Goal: Task Accomplishment & Management: Manage account settings

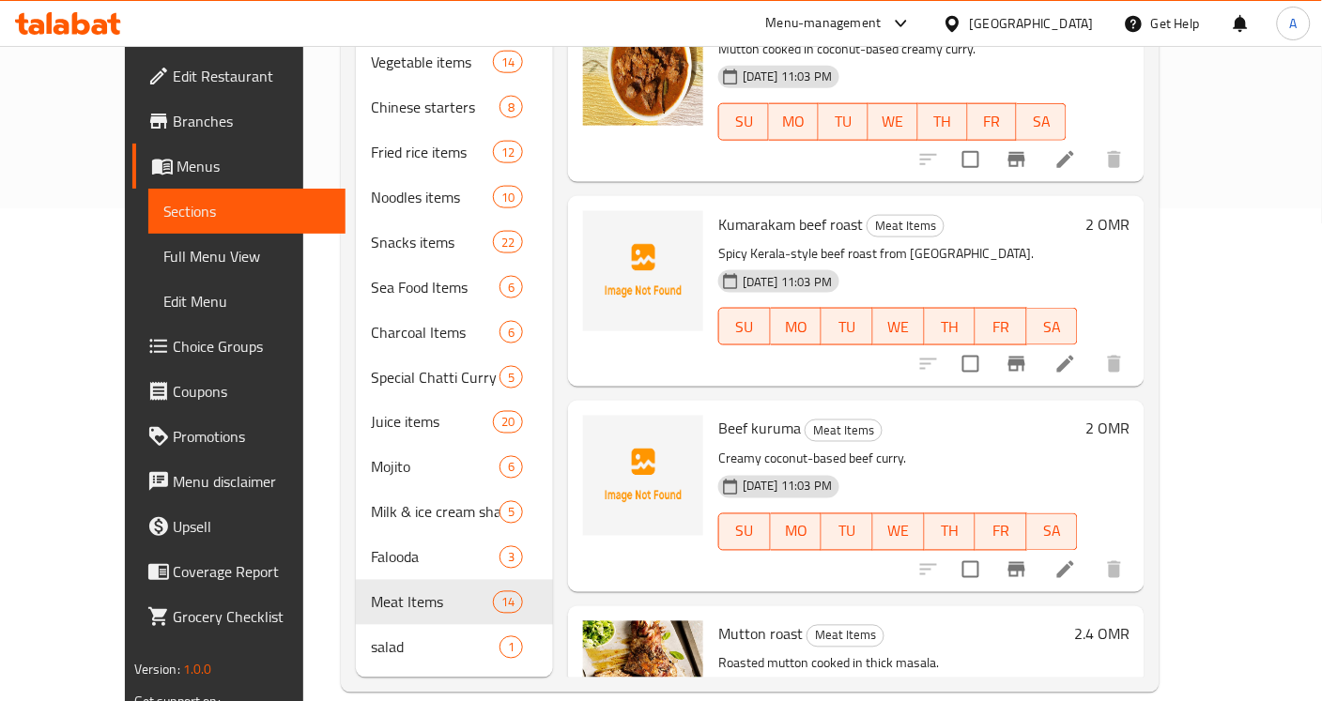
scroll to position [1291, 0]
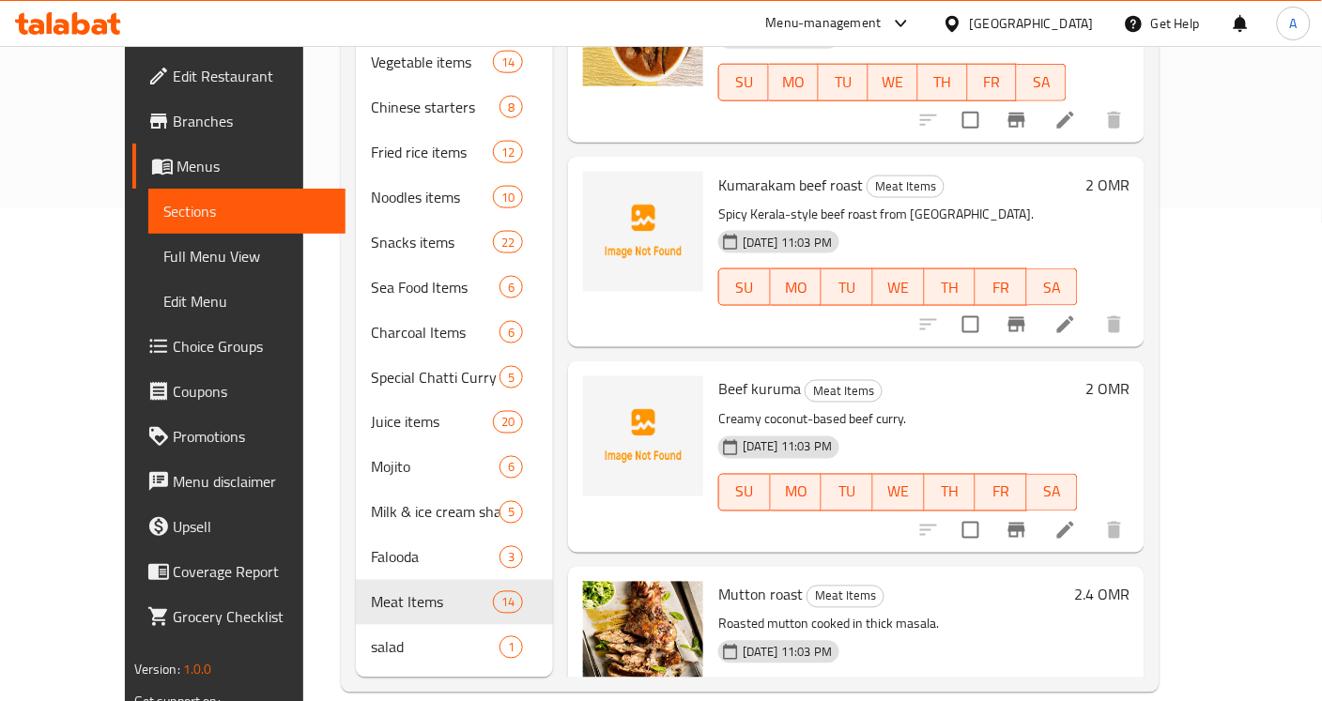
click at [749, 375] on span "Beef kuruma" at bounding box center [759, 389] width 83 height 28
copy h6 "kuruma"
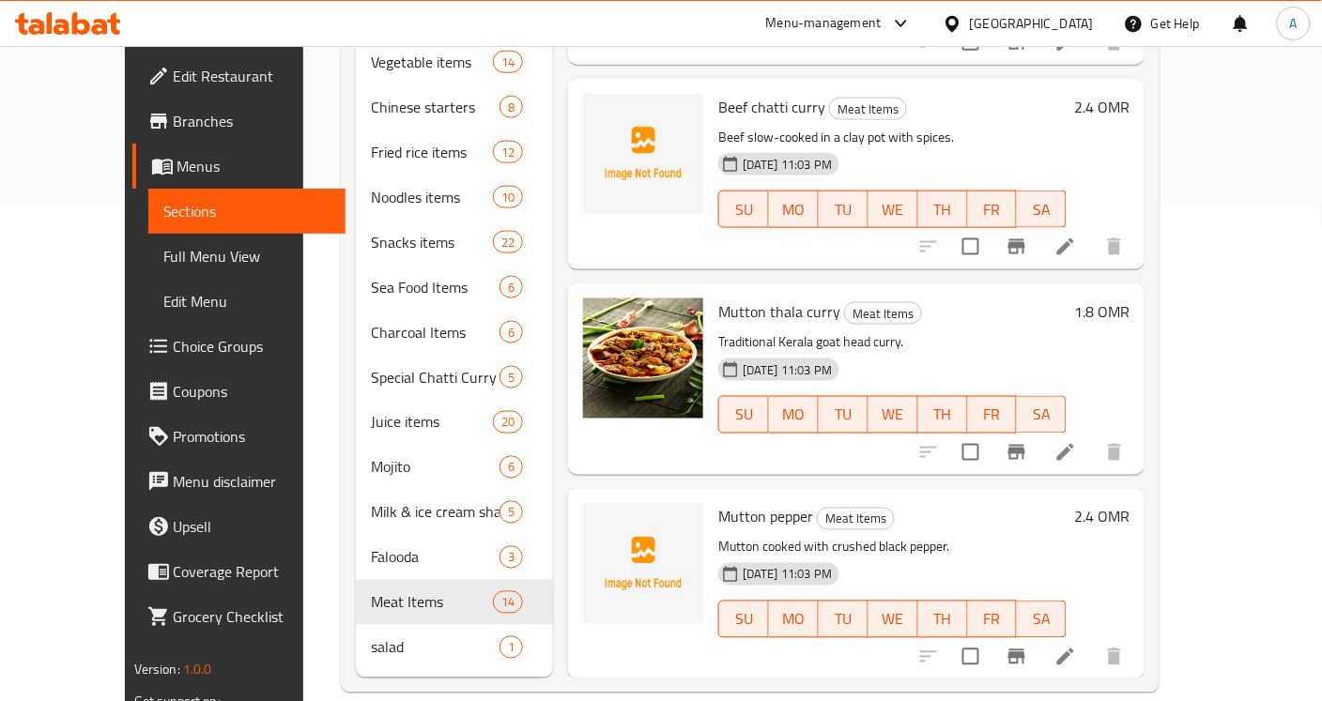
scroll to position [1985, 0]
click at [718, 501] on span "Mutton pepper" at bounding box center [765, 515] width 95 height 28
click at [751, 501] on span "Mutton pepper" at bounding box center [765, 515] width 95 height 28
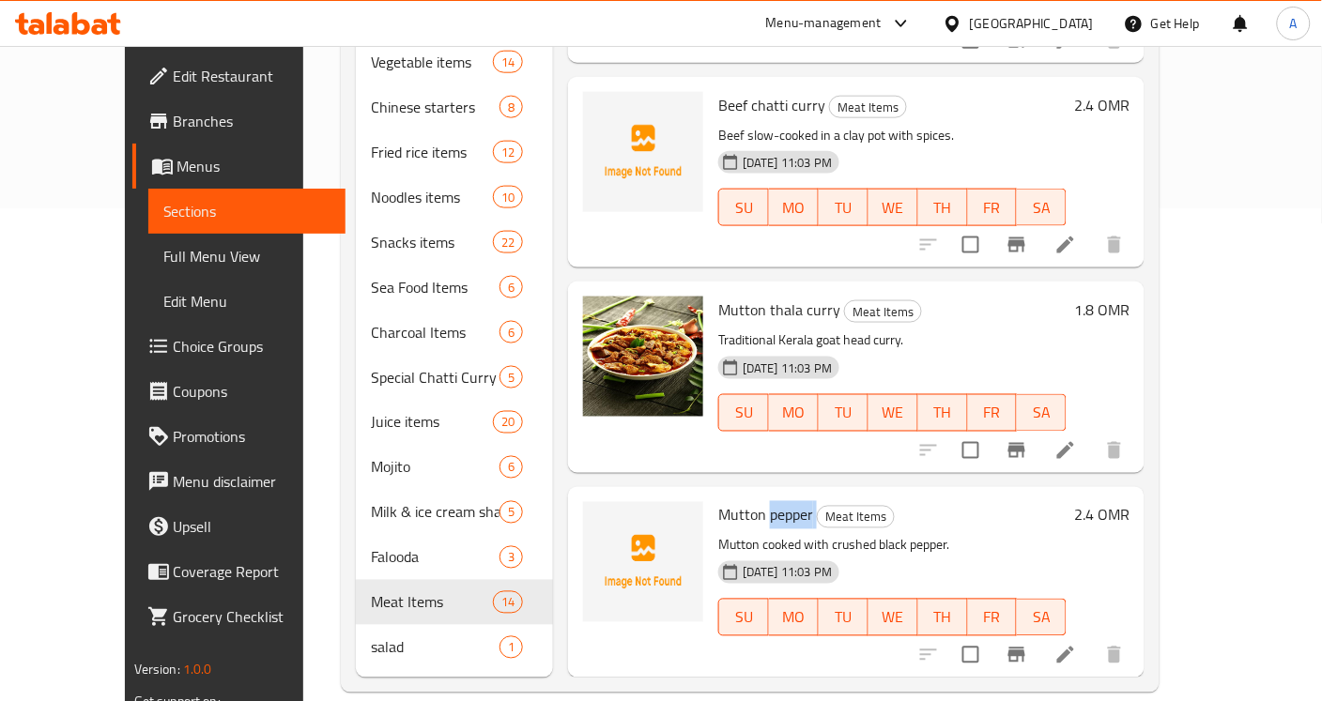
copy h6 "pepper"
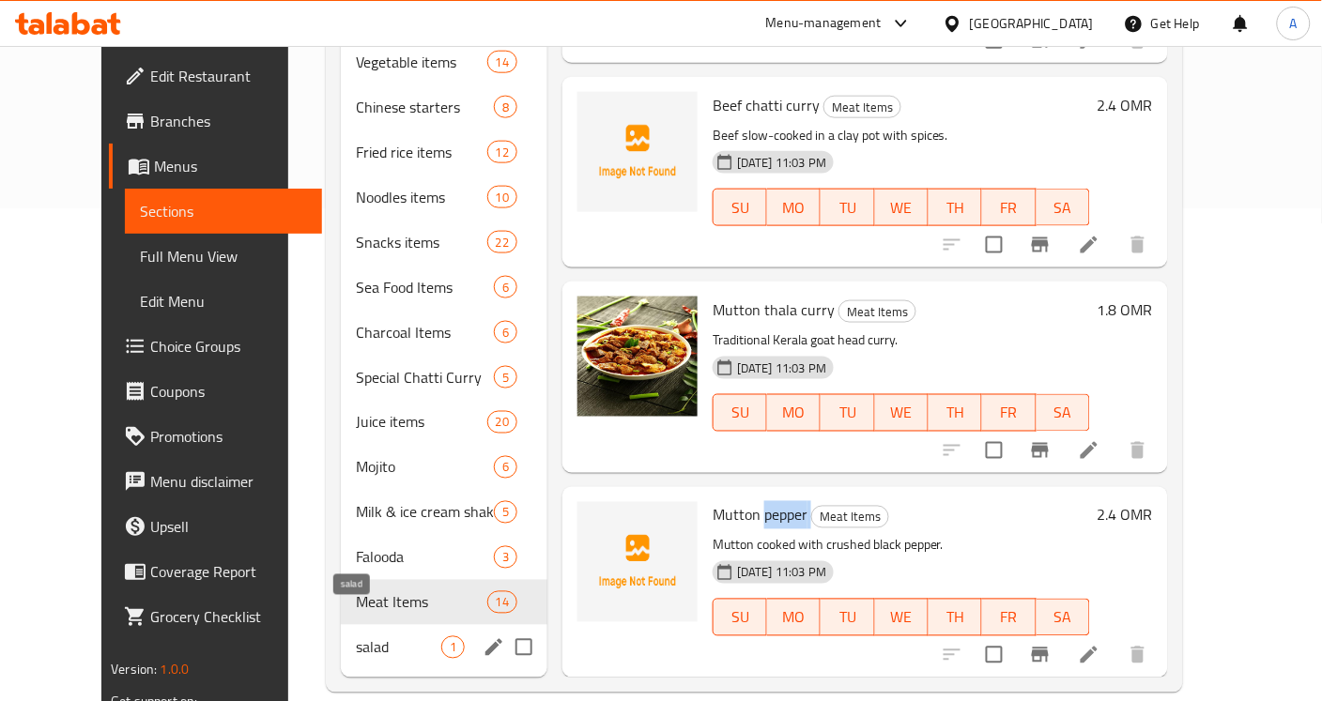
click at [369, 636] on span "salad" at bounding box center [398, 647] width 85 height 23
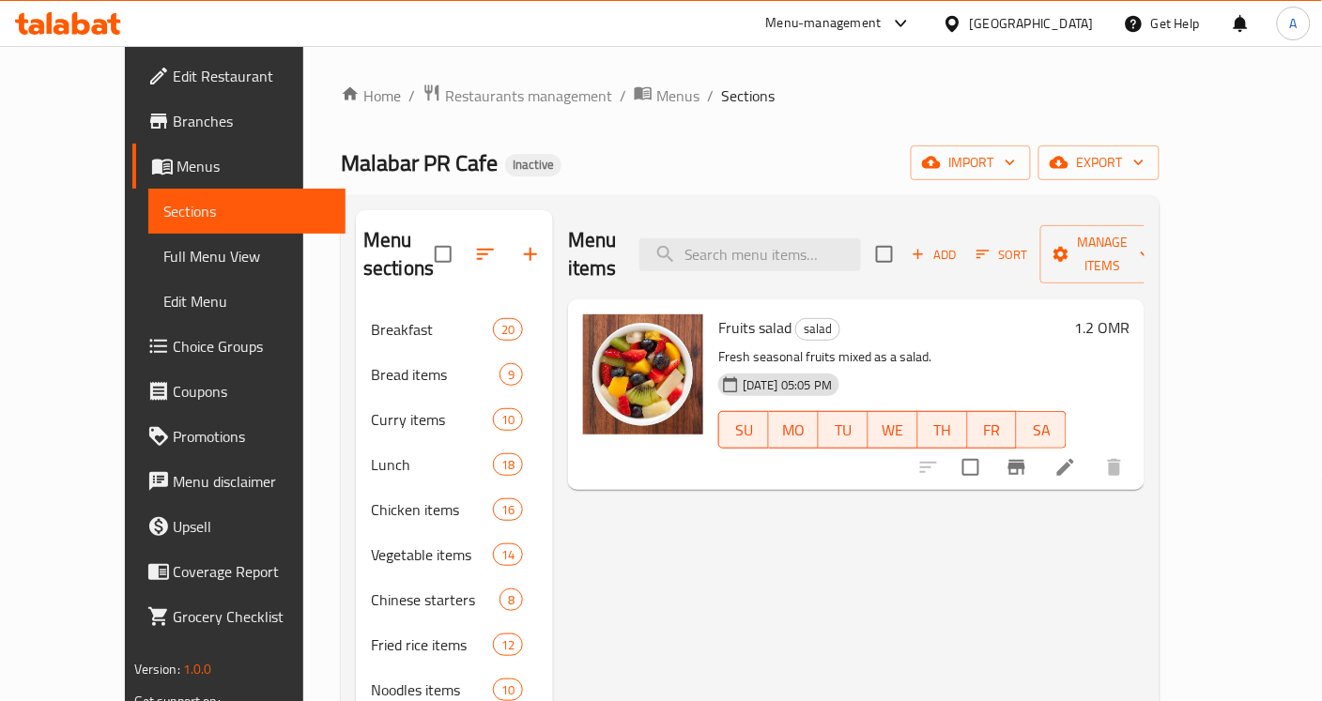
click at [148, 273] on link "Full Menu View" at bounding box center [246, 256] width 197 height 45
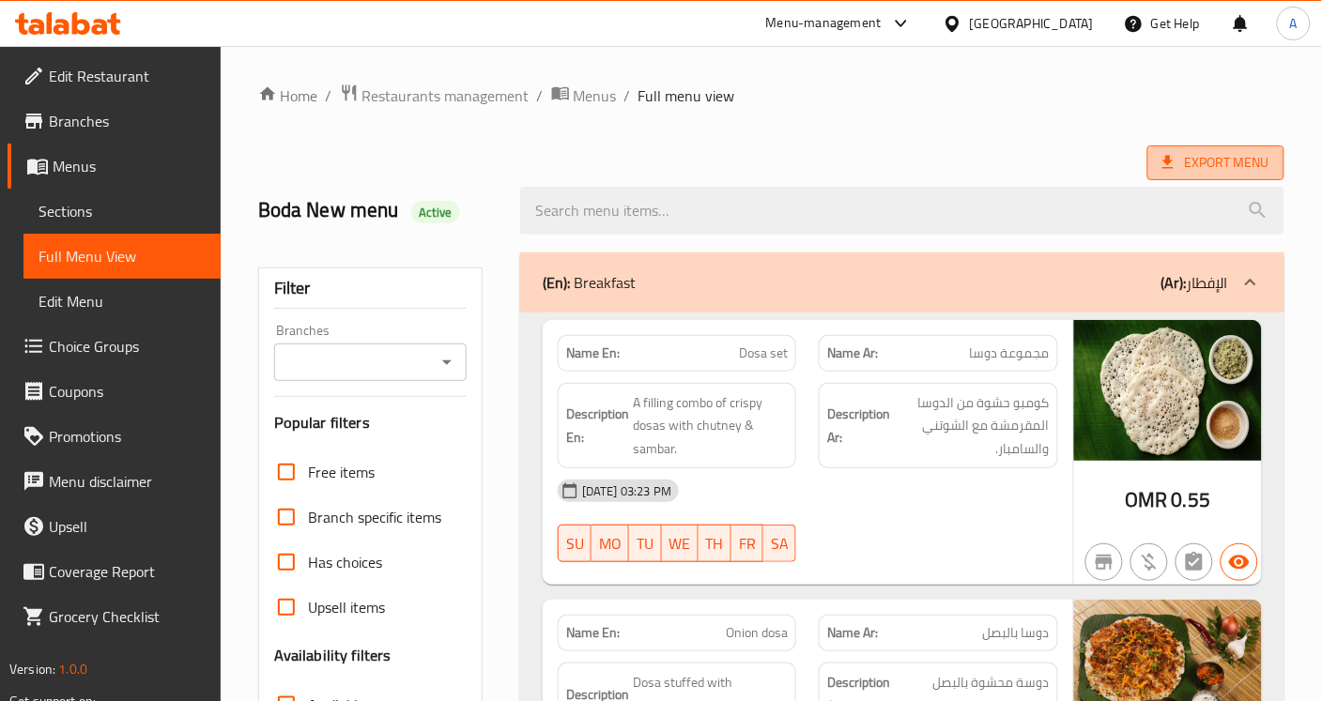
click at [1193, 156] on span "Export Menu" at bounding box center [1215, 162] width 107 height 23
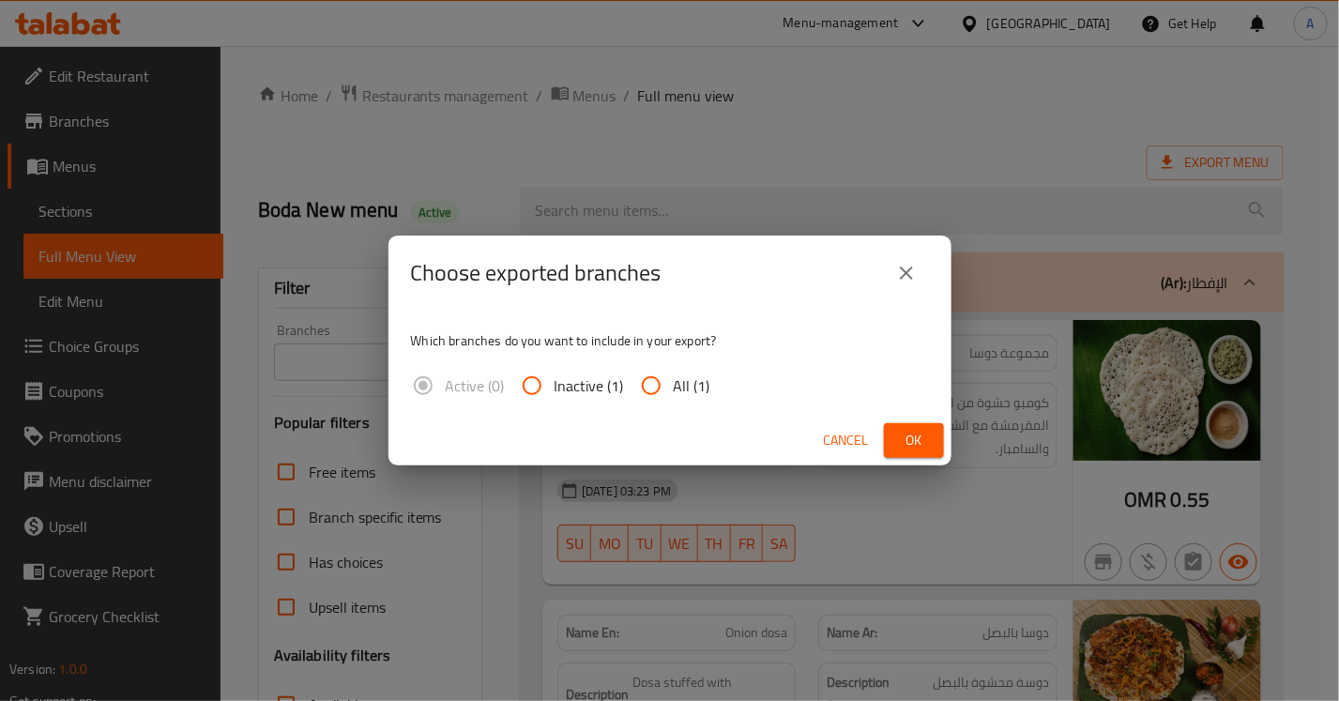
click at [658, 387] on input "All (1)" at bounding box center [651, 385] width 45 height 45
radio input "true"
click at [902, 433] on span "Ok" at bounding box center [914, 440] width 30 height 23
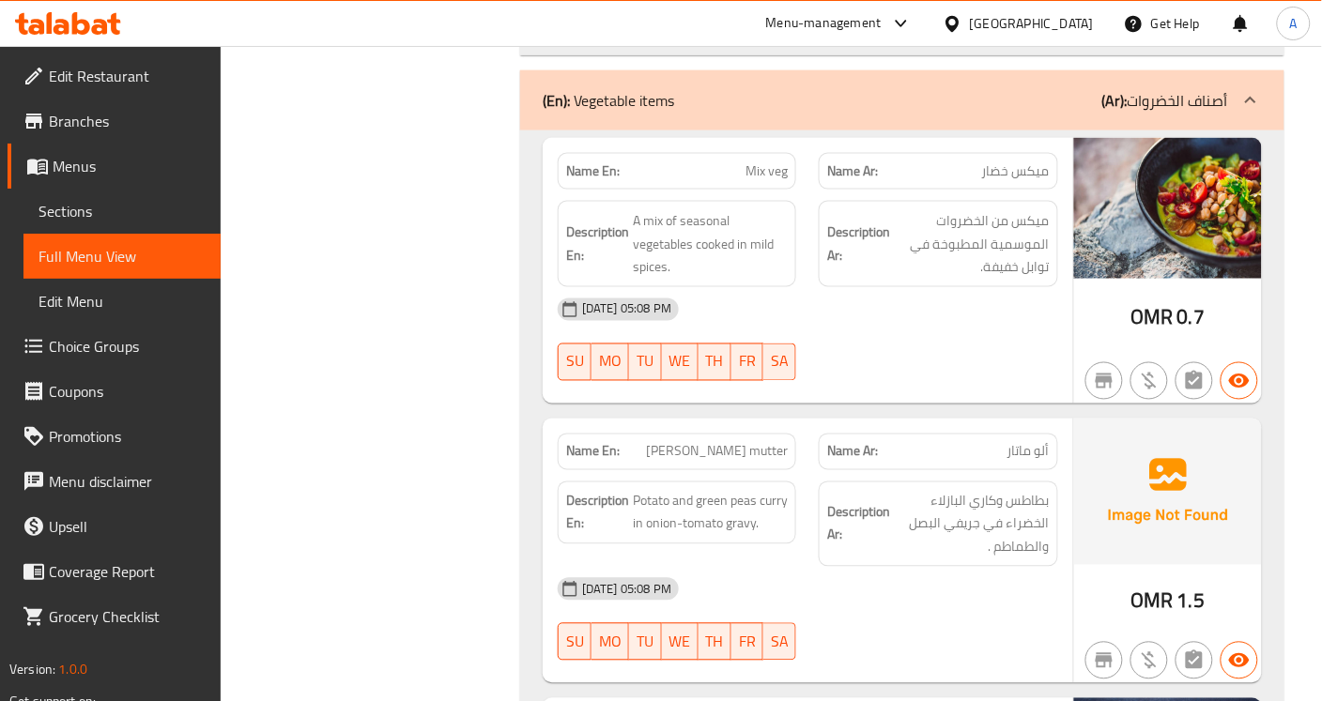
click at [744, 442] on span "[PERSON_NAME] mutter" at bounding box center [717, 452] width 142 height 20
click at [118, 68] on span "Edit Restaurant" at bounding box center [127, 76] width 157 height 23
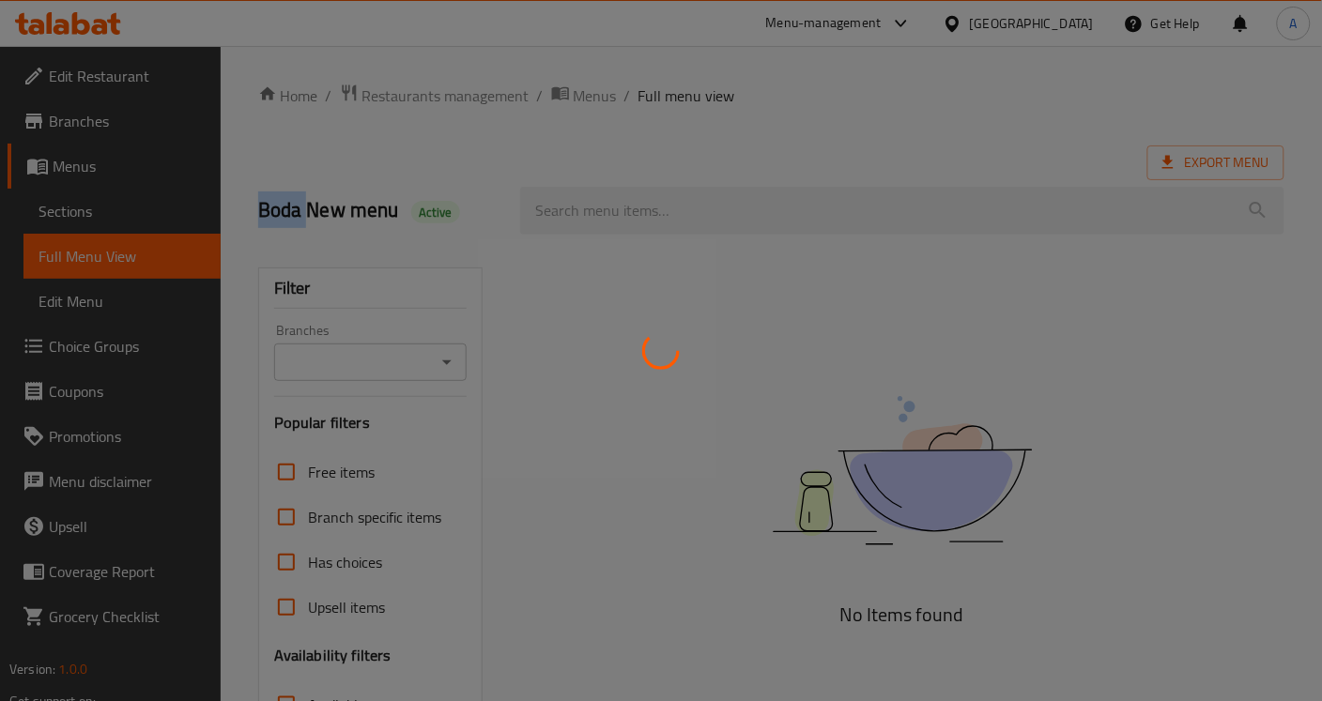
click at [1070, 23] on div at bounding box center [661, 350] width 1322 height 701
click at [1010, 199] on div at bounding box center [661, 350] width 1322 height 701
click at [699, 382] on div at bounding box center [661, 350] width 1322 height 701
click at [1038, 15] on div at bounding box center [661, 350] width 1322 height 701
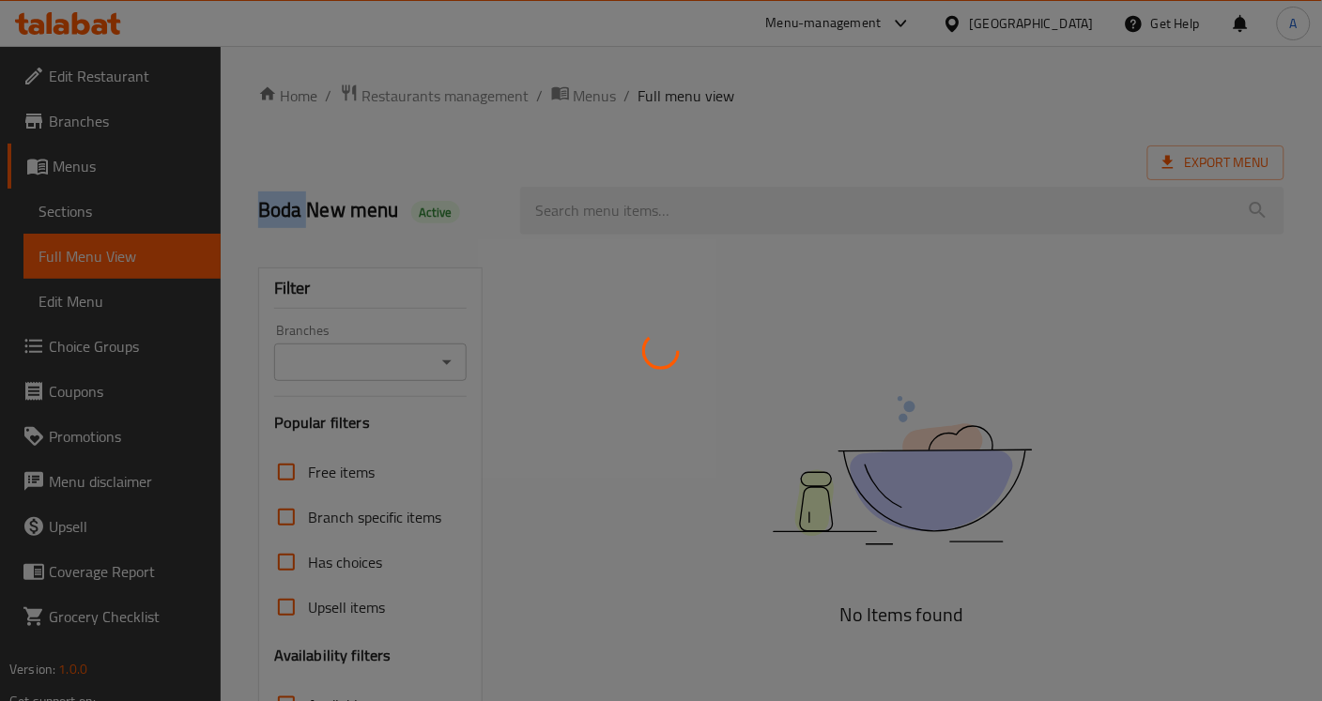
click at [1038, 15] on div at bounding box center [661, 350] width 1322 height 701
click at [727, 357] on div at bounding box center [661, 350] width 1322 height 701
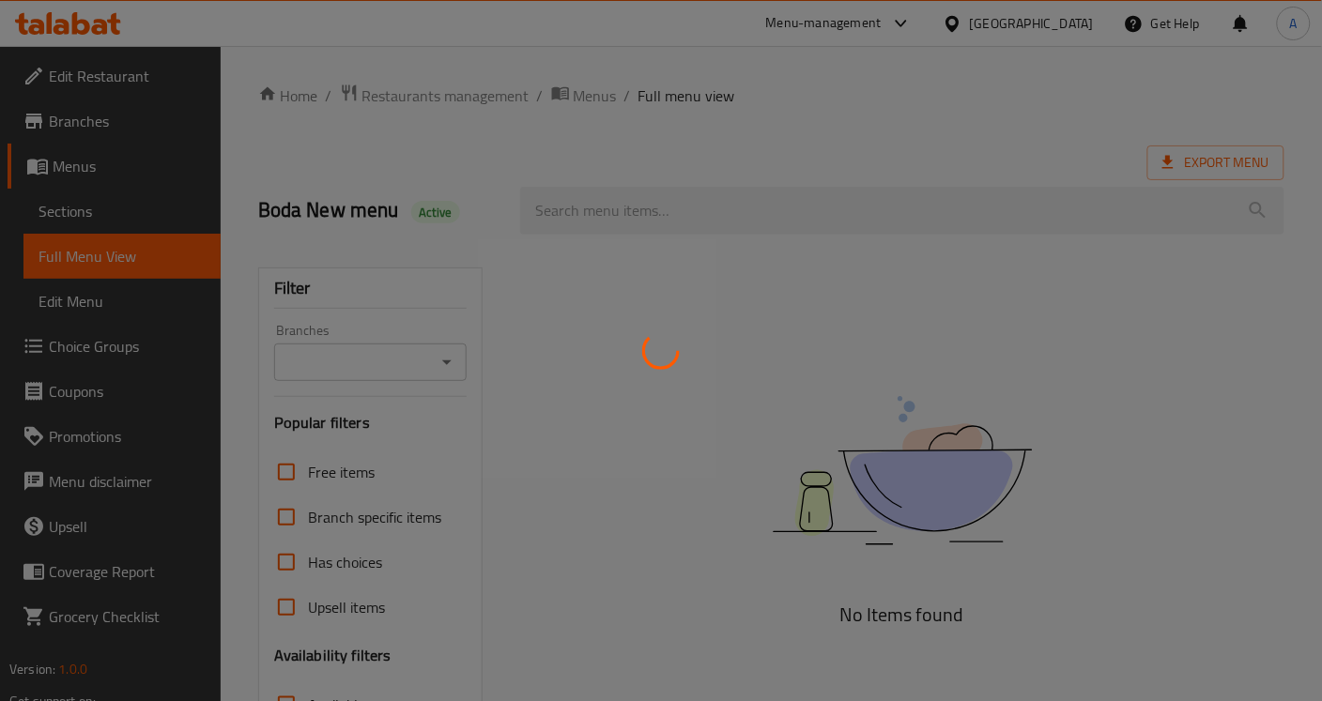
click at [1081, 96] on div at bounding box center [661, 350] width 1322 height 701
click at [1065, 91] on div at bounding box center [661, 350] width 1322 height 701
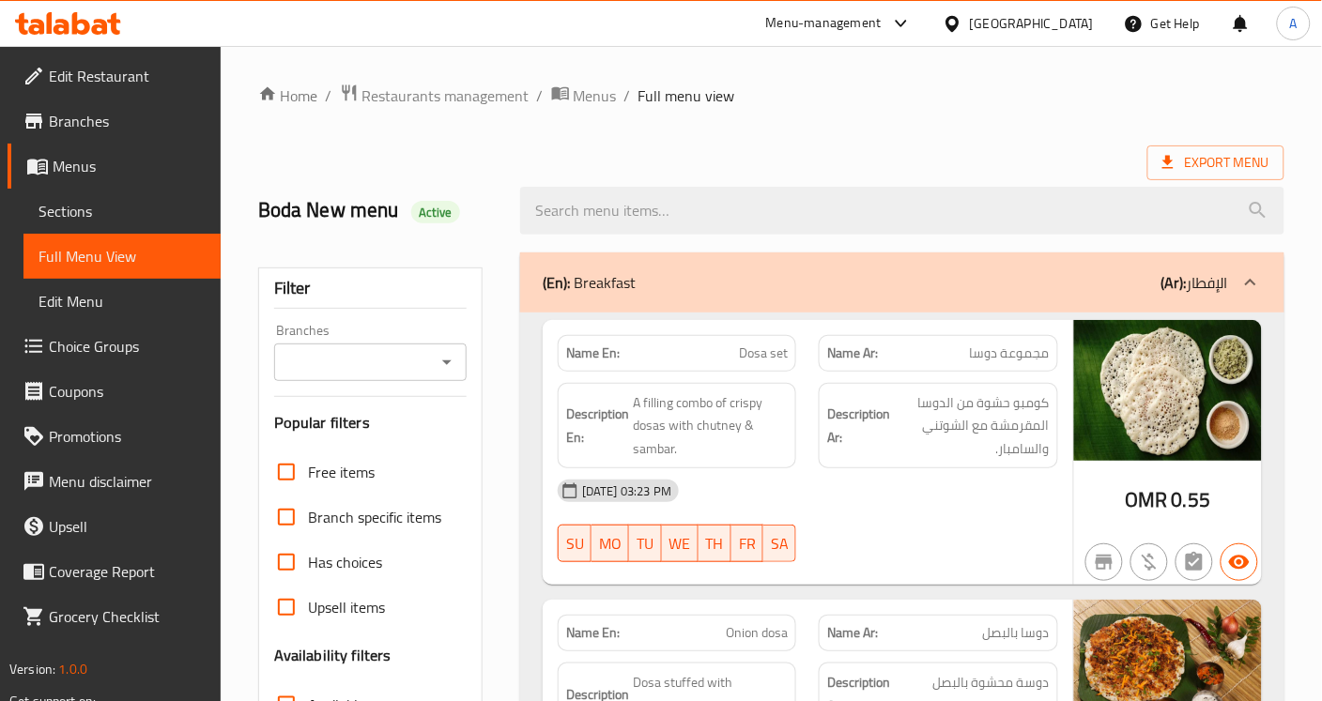
click at [1076, 35] on div "[GEOGRAPHIC_DATA]" at bounding box center [1017, 23] width 181 height 45
click at [1059, 21] on div "[GEOGRAPHIC_DATA]" at bounding box center [1032, 23] width 124 height 21
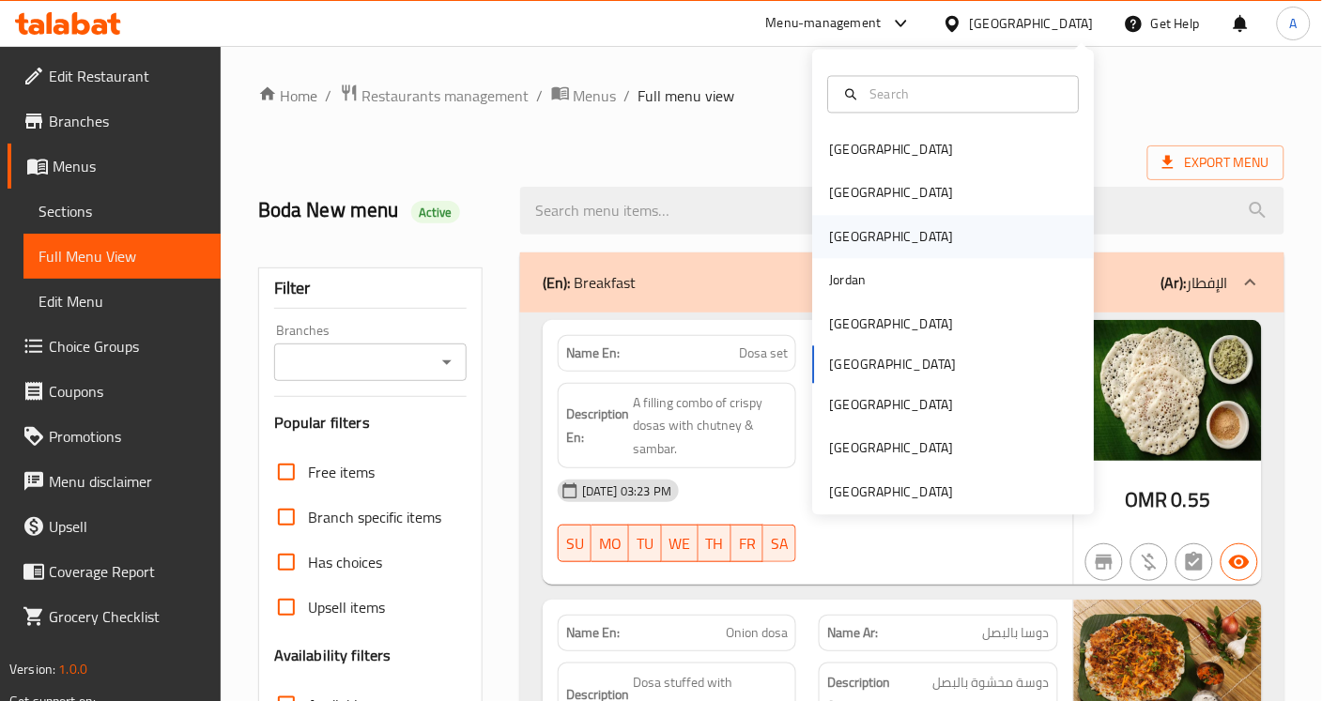
click at [846, 226] on div "Iraq" at bounding box center [892, 236] width 154 height 43
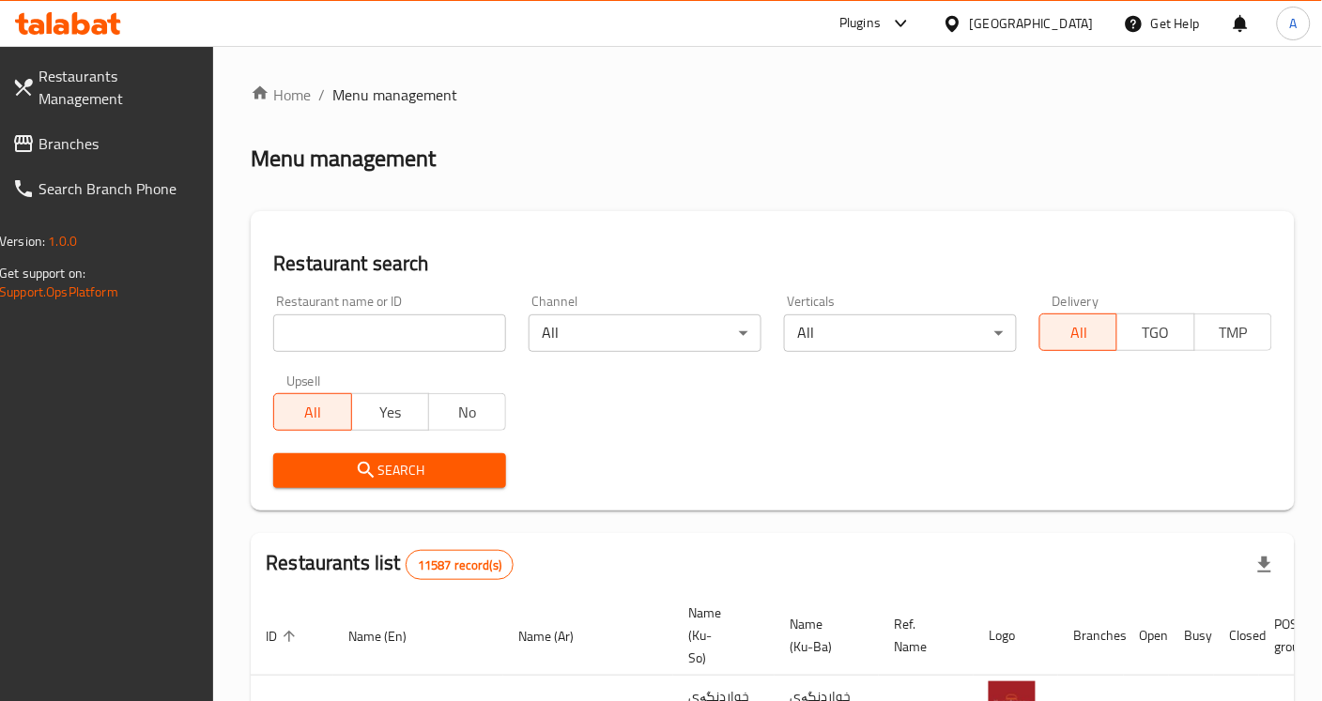
click at [91, 132] on span "Branches" at bounding box center [116, 143] width 157 height 23
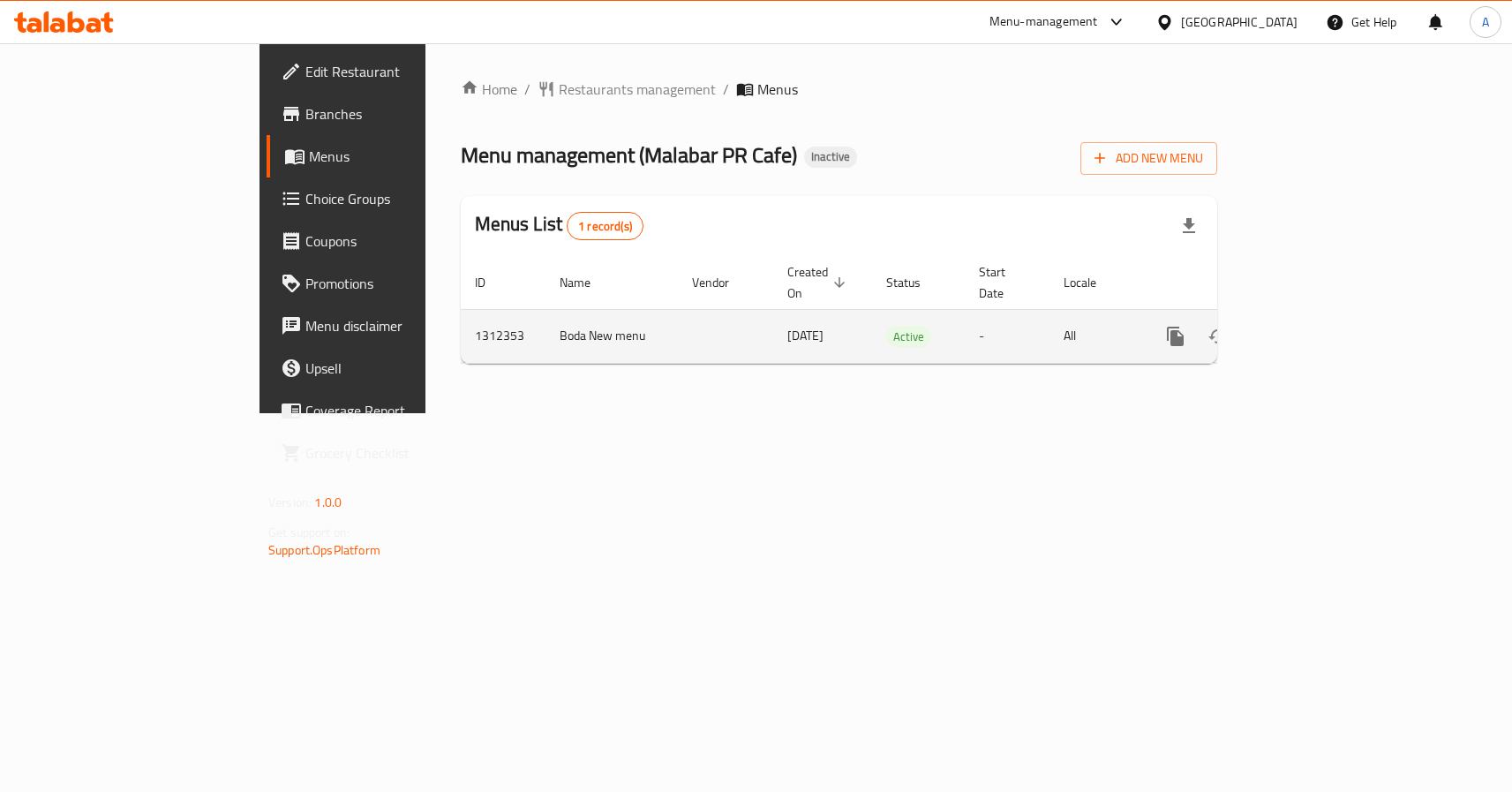
click at [1314, 325] on icon "enhanced table" at bounding box center [1302, 336] width 22 height 22
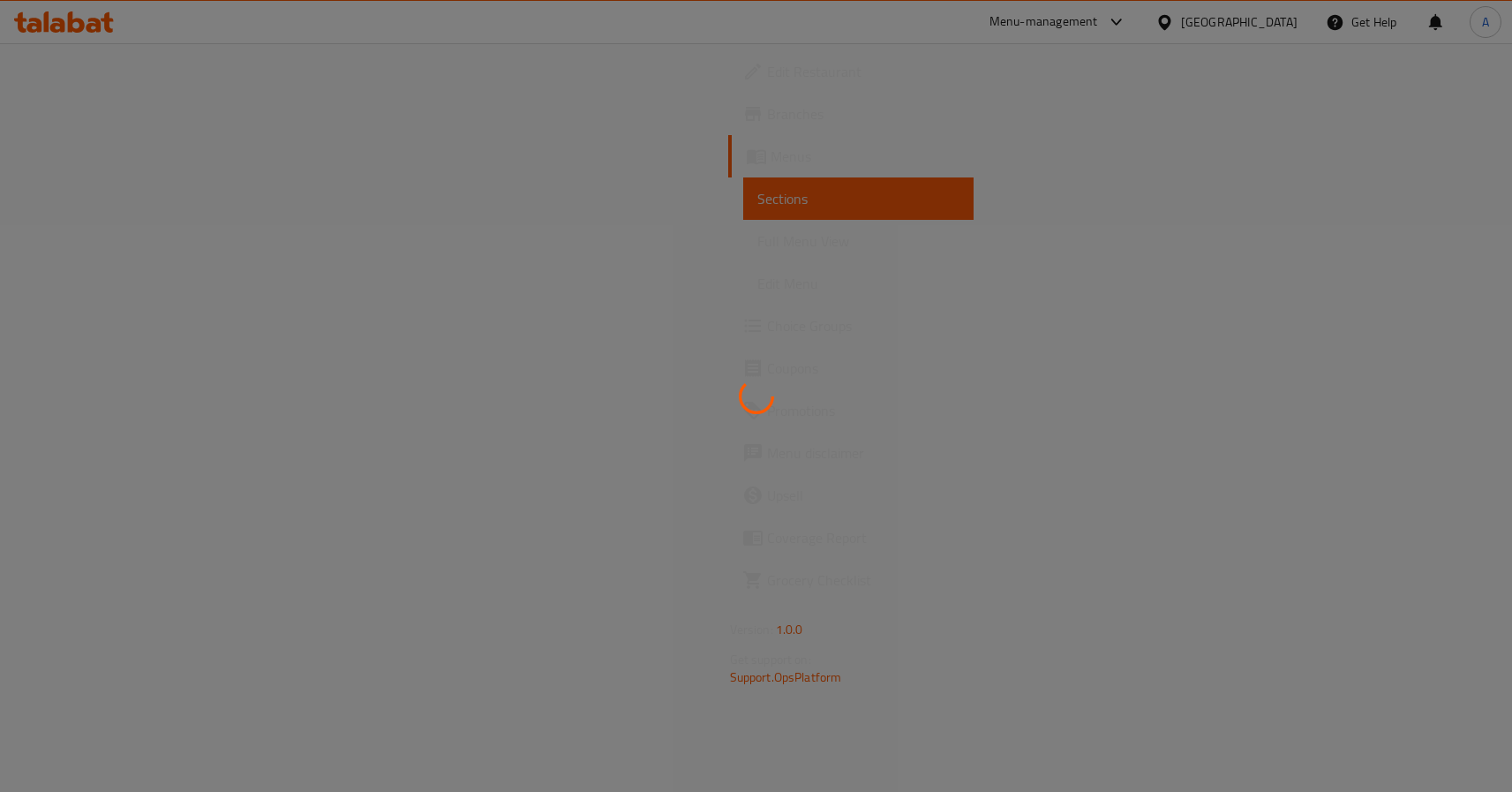
click at [847, 197] on div at bounding box center [756, 396] width 1512 height 792
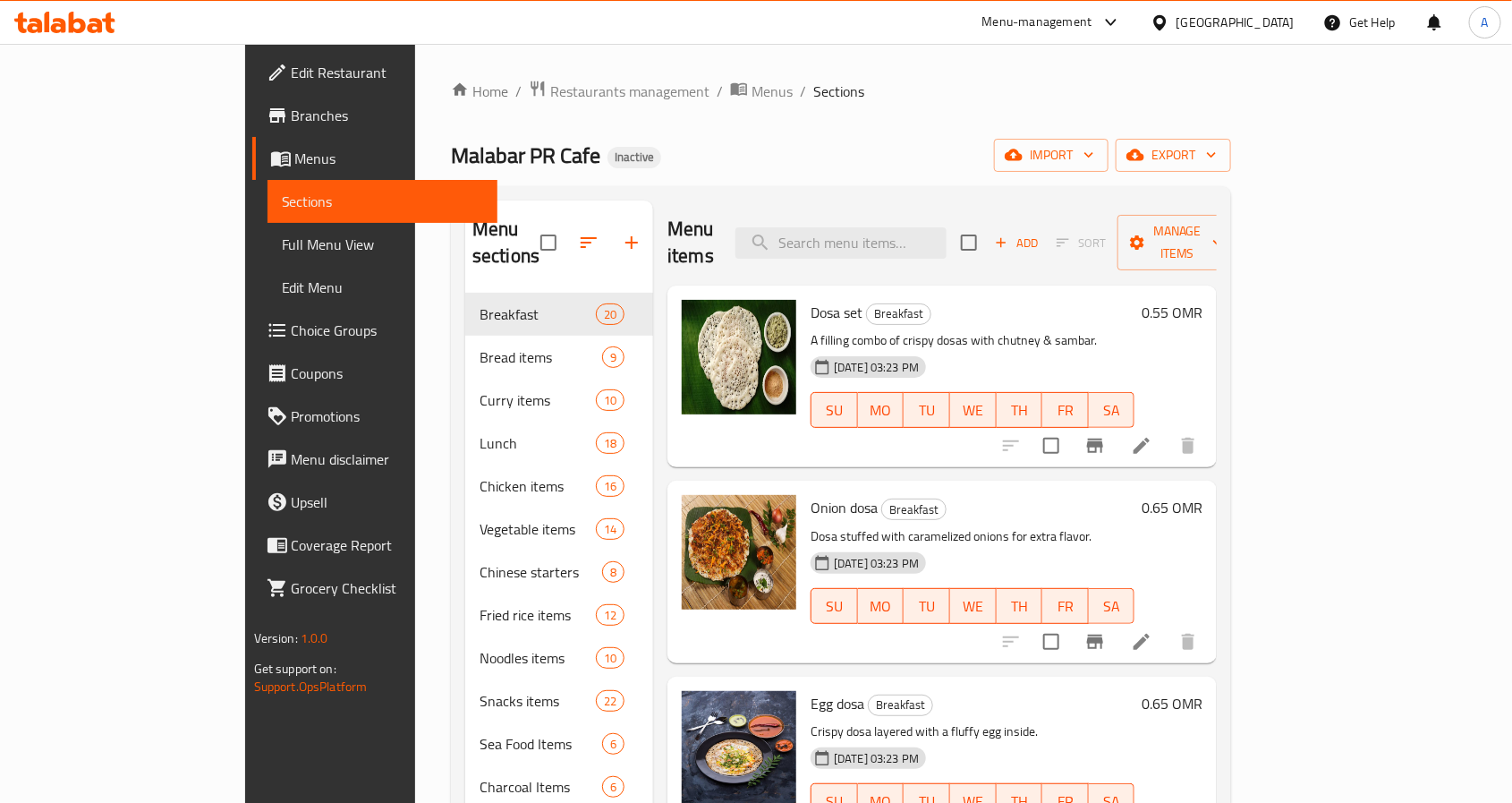
click at [921, 329] on p "A filling combo of crispy dosas with chutney & sambar." at bounding box center [972, 340] width 324 height 22
click at [932, 227] on input "search" at bounding box center [842, 242] width 212 height 31
paste input "Chicken Normal Charcoal"
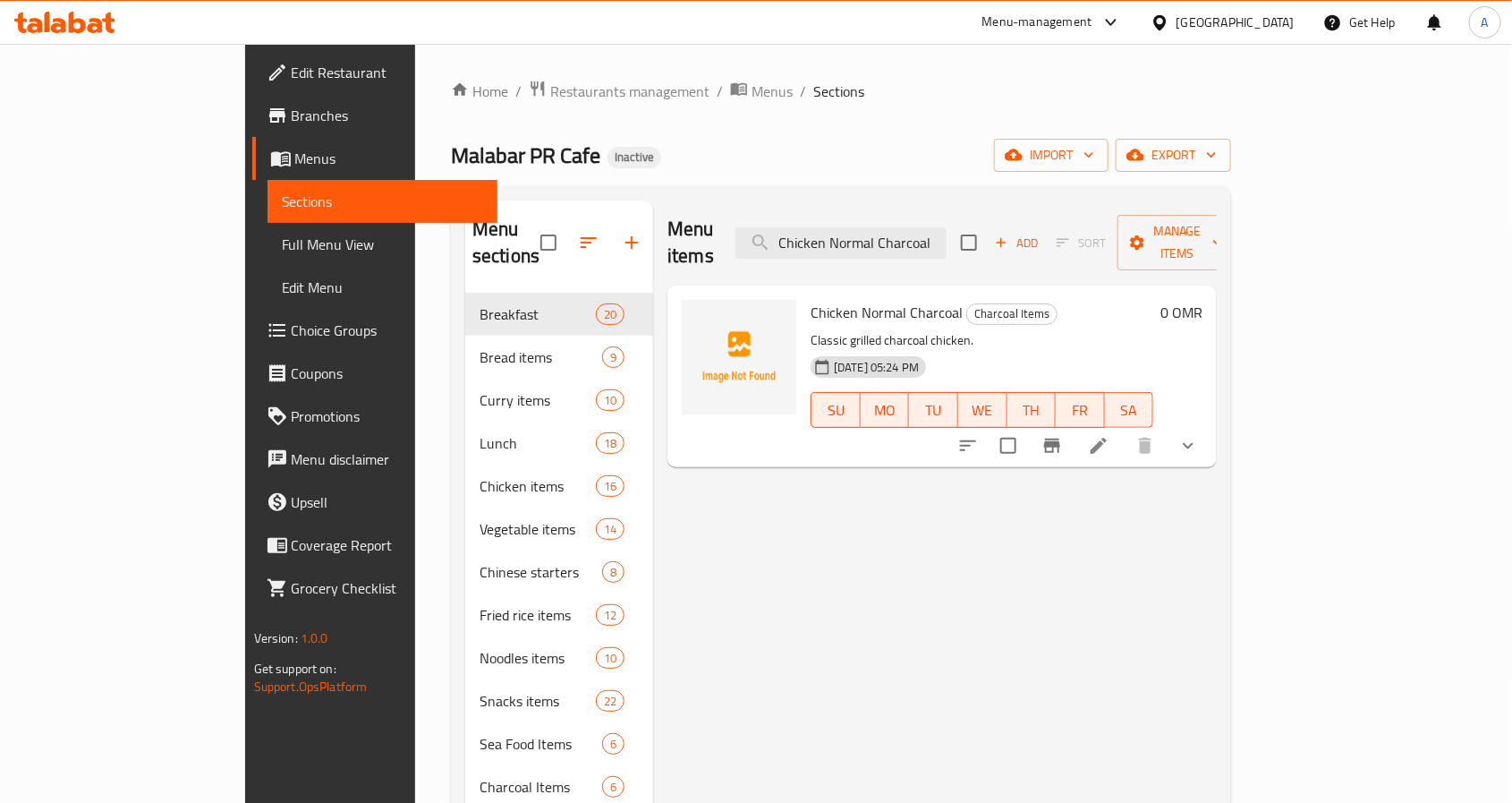
type input "Chicken Normal Charcoal"
click at [1032, 329] on p "Classic grilled charcoal chicken." at bounding box center [981, 340] width 342 height 22
click at [1031, 195] on div "Menu sections Breakfast 20 Bread items 9 Curry items 10 Lunch 18 Chicken items …" at bounding box center [841, 658] width 780 height 944
click at [1086, 181] on div "Home / Restaurants management / Menus / Sections Malabar PR Cafe Inactive impor…" at bounding box center [841, 606] width 780 height 1051
click at [947, 232] on input "Chicken Normal Charcoal" at bounding box center [842, 242] width 212 height 31
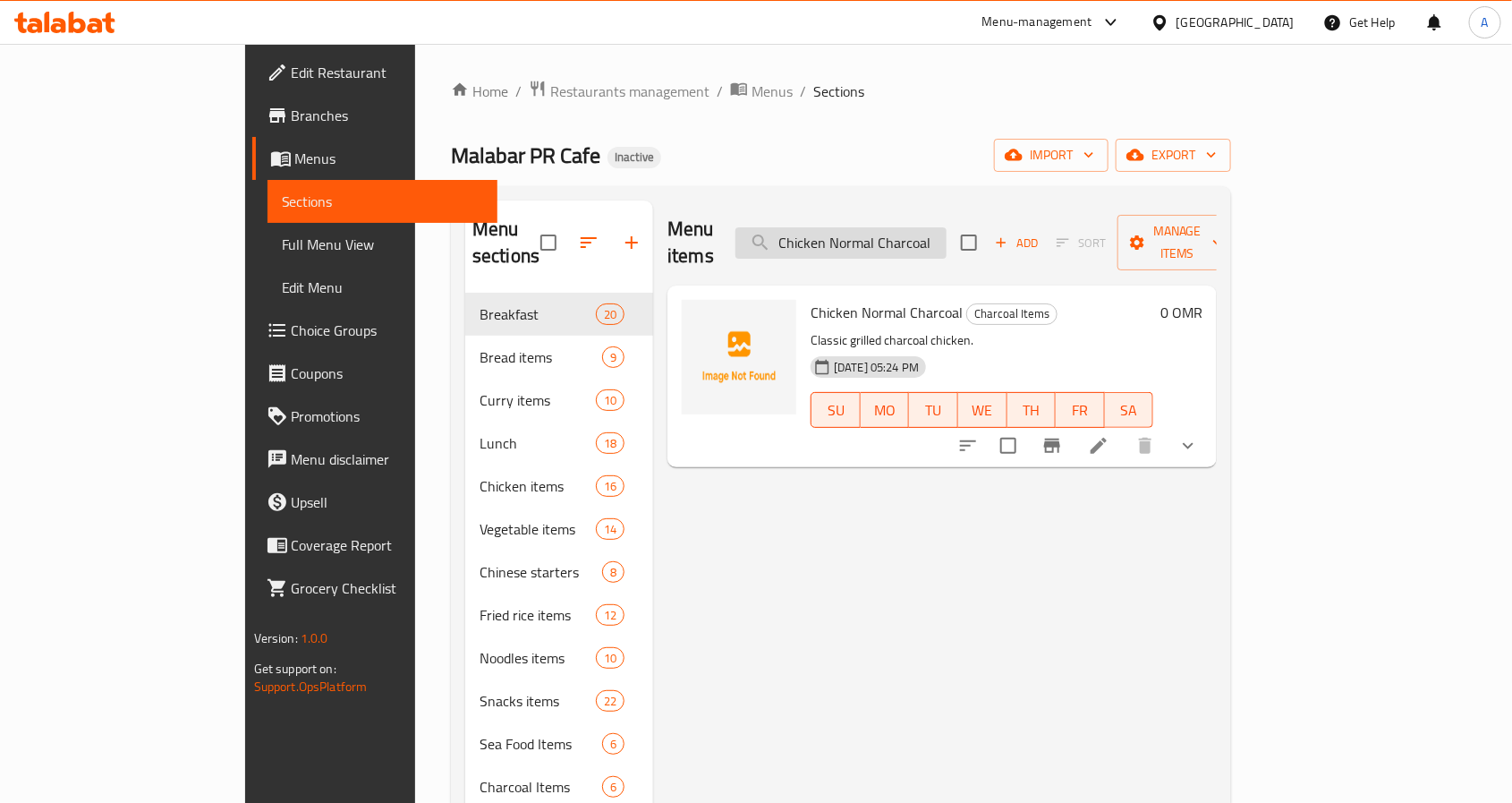
click at [947, 232] on input "Chicken Normal Charcoal" at bounding box center [842, 242] width 212 height 31
click at [1176, 32] on div at bounding box center [1163, 22] width 26 height 20
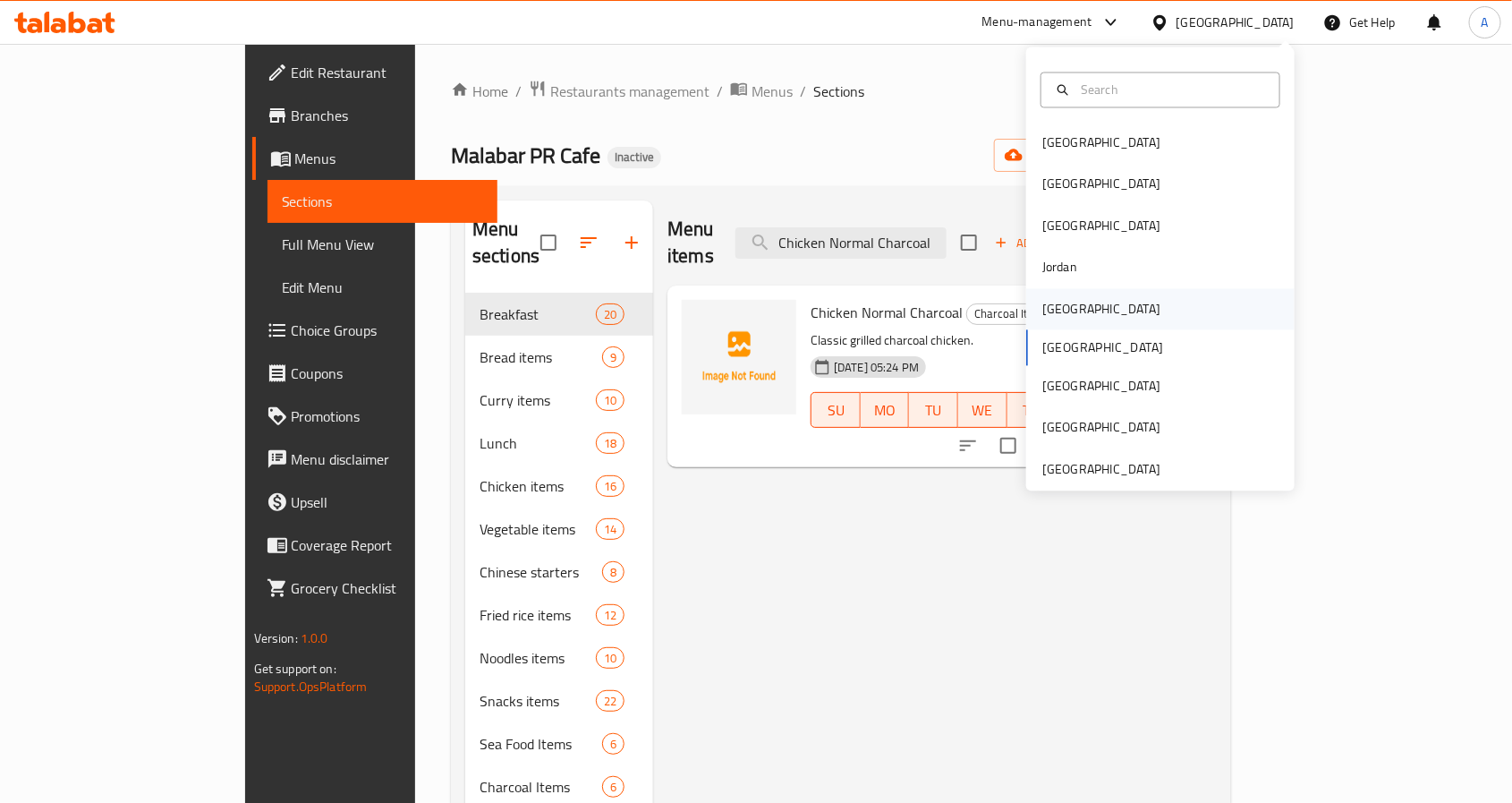
click at [1050, 314] on div "Kuwait" at bounding box center [1101, 308] width 118 height 20
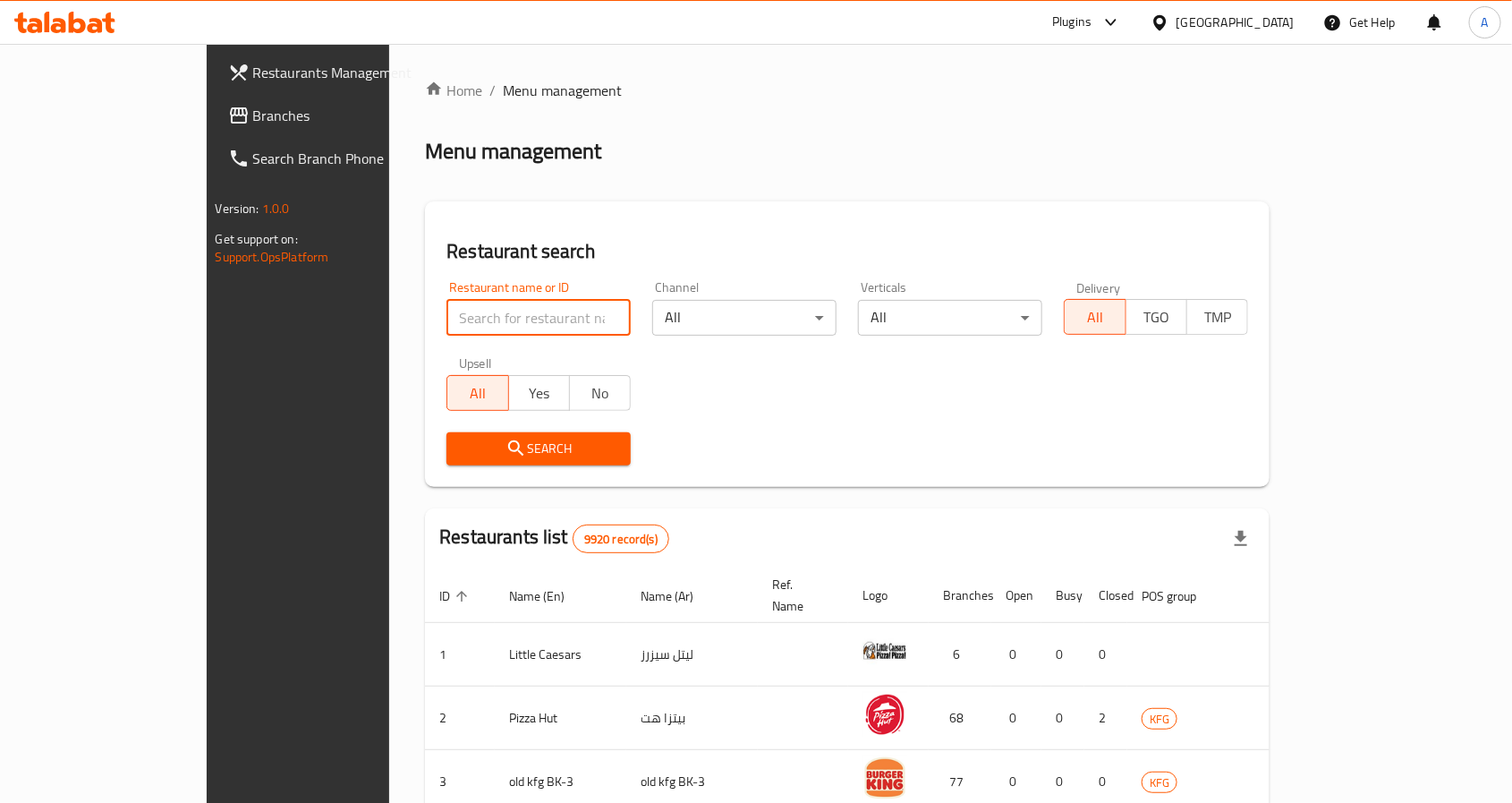
click at [501, 320] on input "search" at bounding box center [538, 318] width 184 height 36
paste input "702331"
type input "702331"
click at [460, 438] on span "Search" at bounding box center [538, 448] width 155 height 22
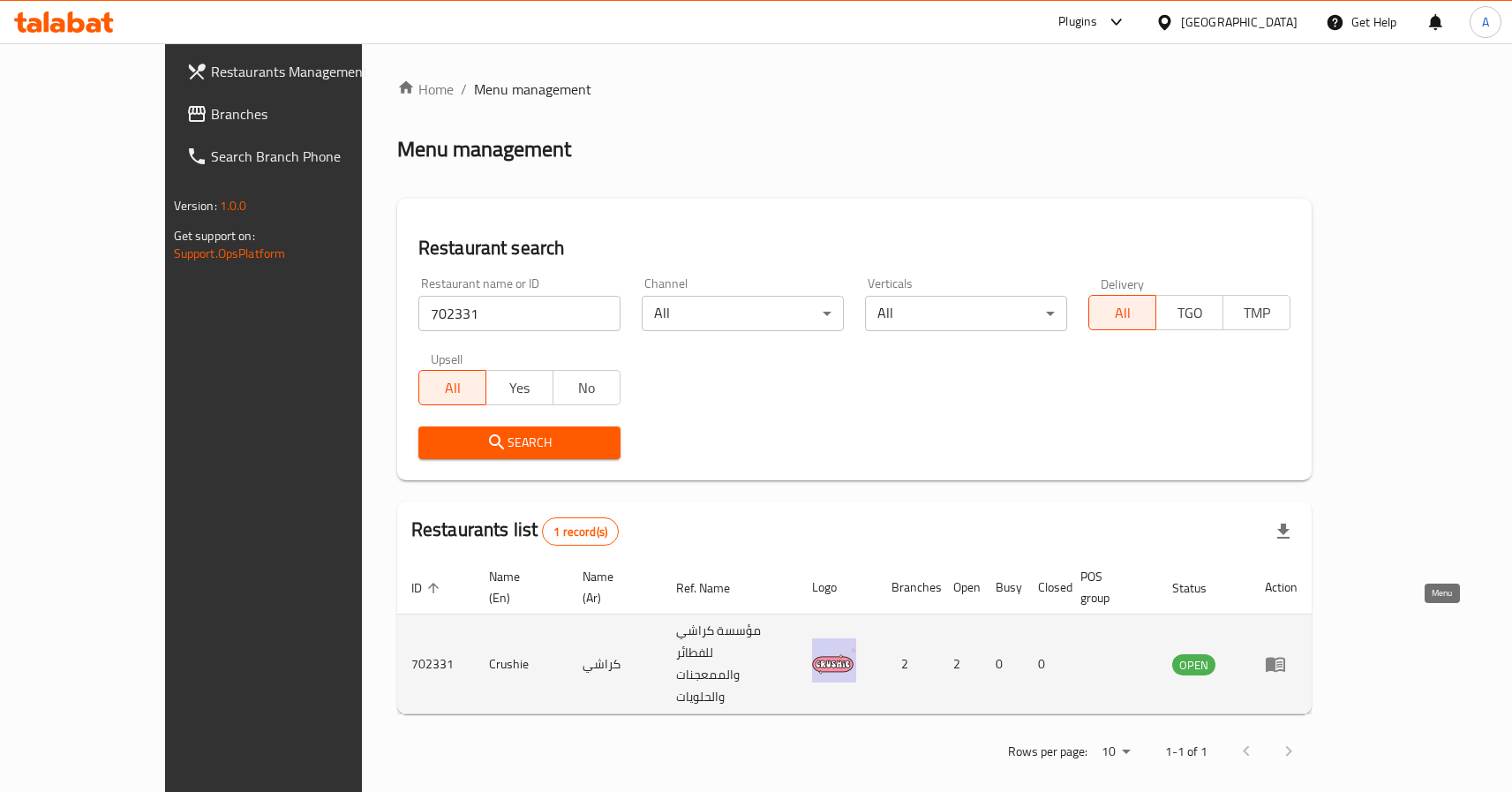
click at [1286, 654] on icon "enhanced table" at bounding box center [1275, 664] width 22 height 22
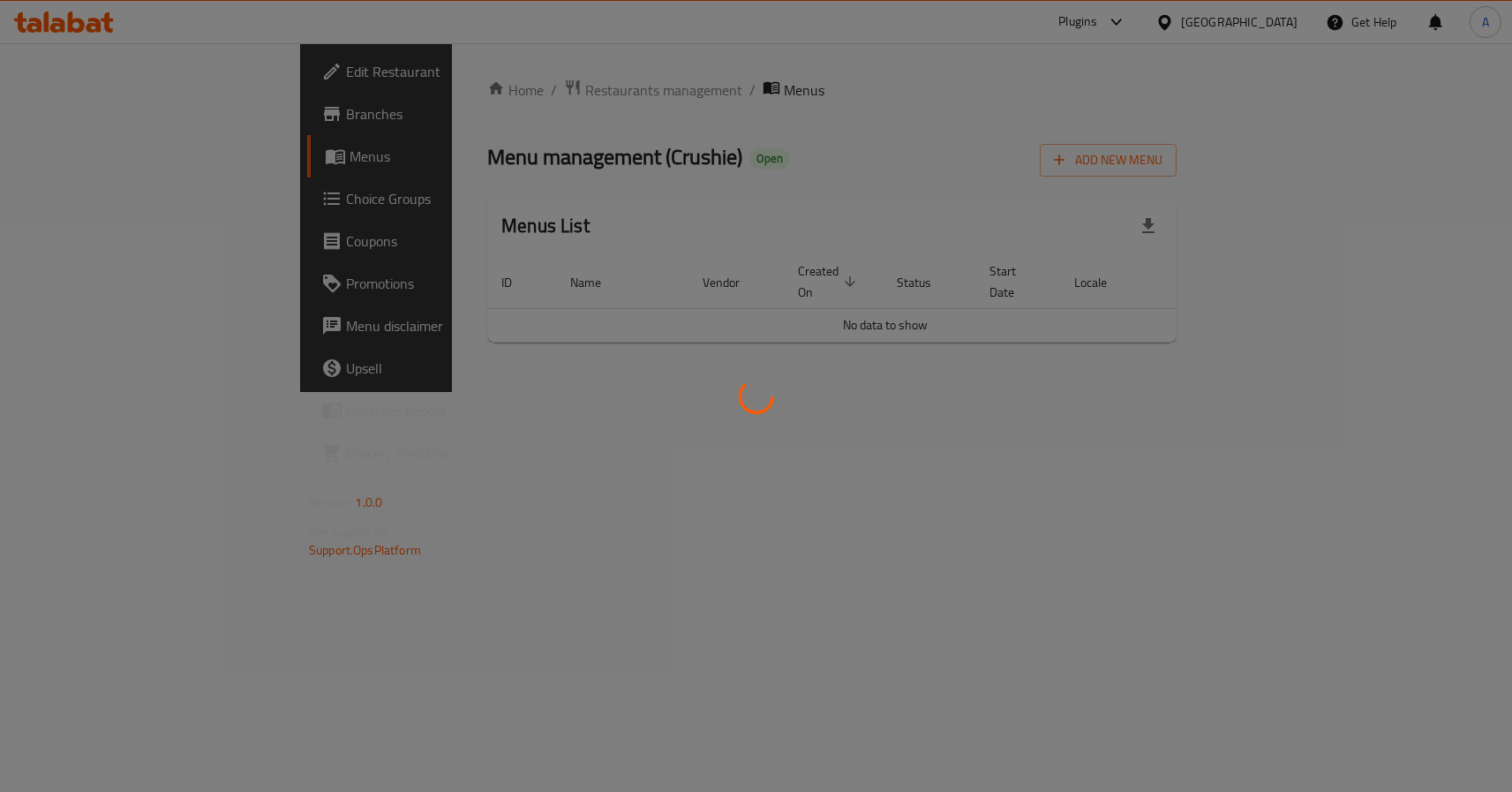
click at [54, 64] on div at bounding box center [756, 396] width 1512 height 792
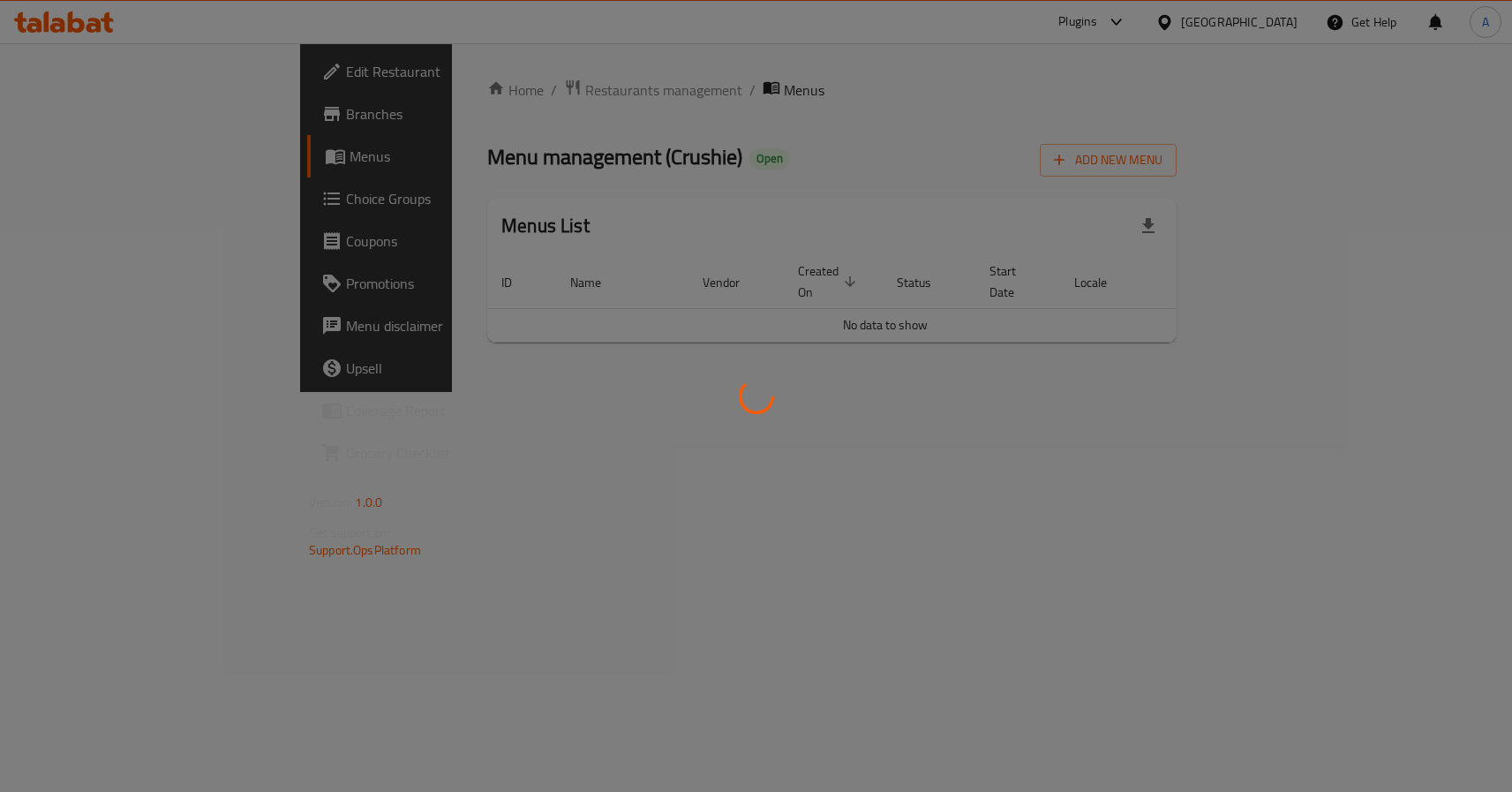
click at [54, 64] on div at bounding box center [756, 396] width 1512 height 792
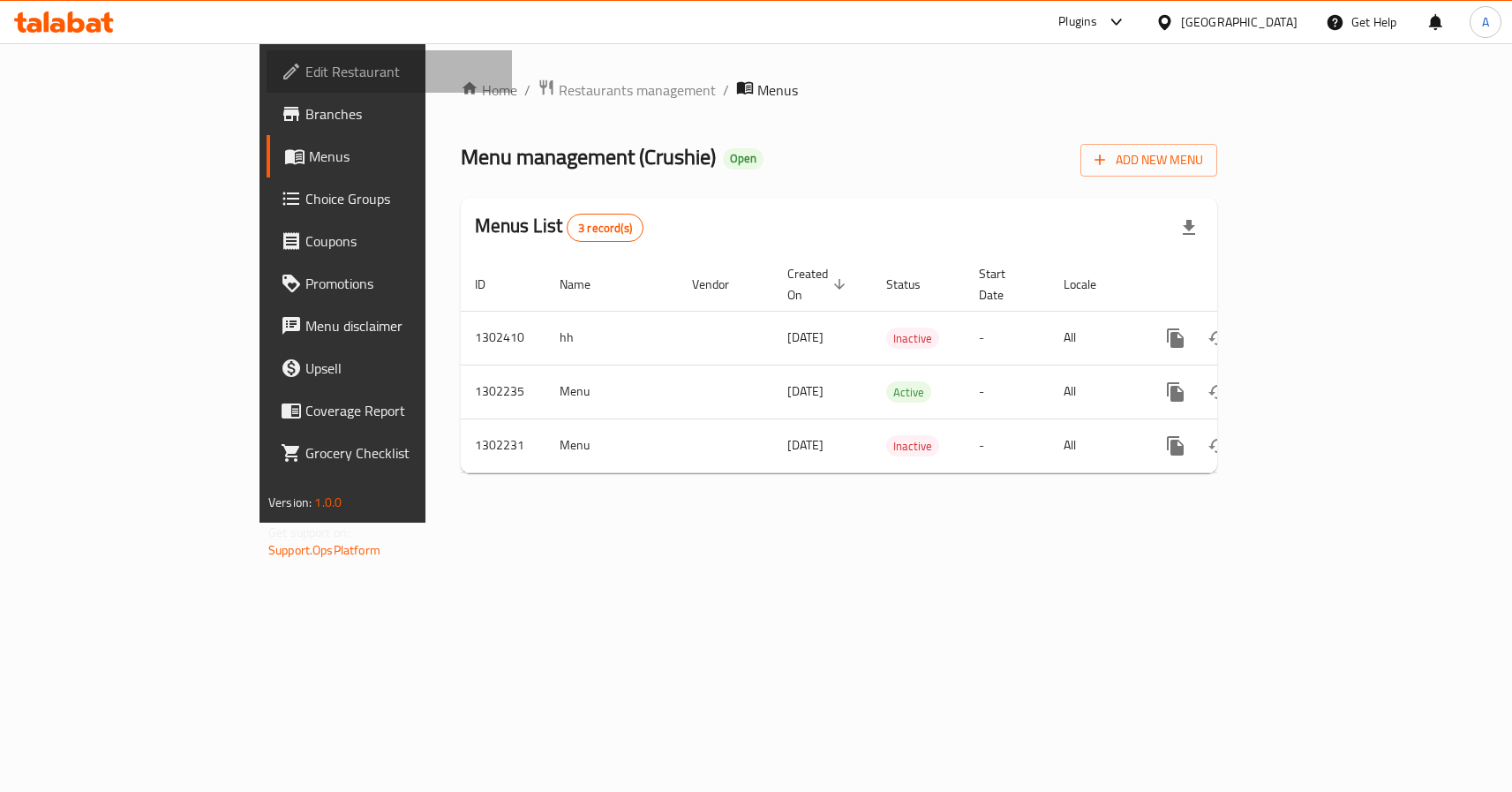
click at [306, 64] on span "Edit Restaurant" at bounding box center [402, 71] width 193 height 22
